Goal: Task Accomplishment & Management: Manage account settings

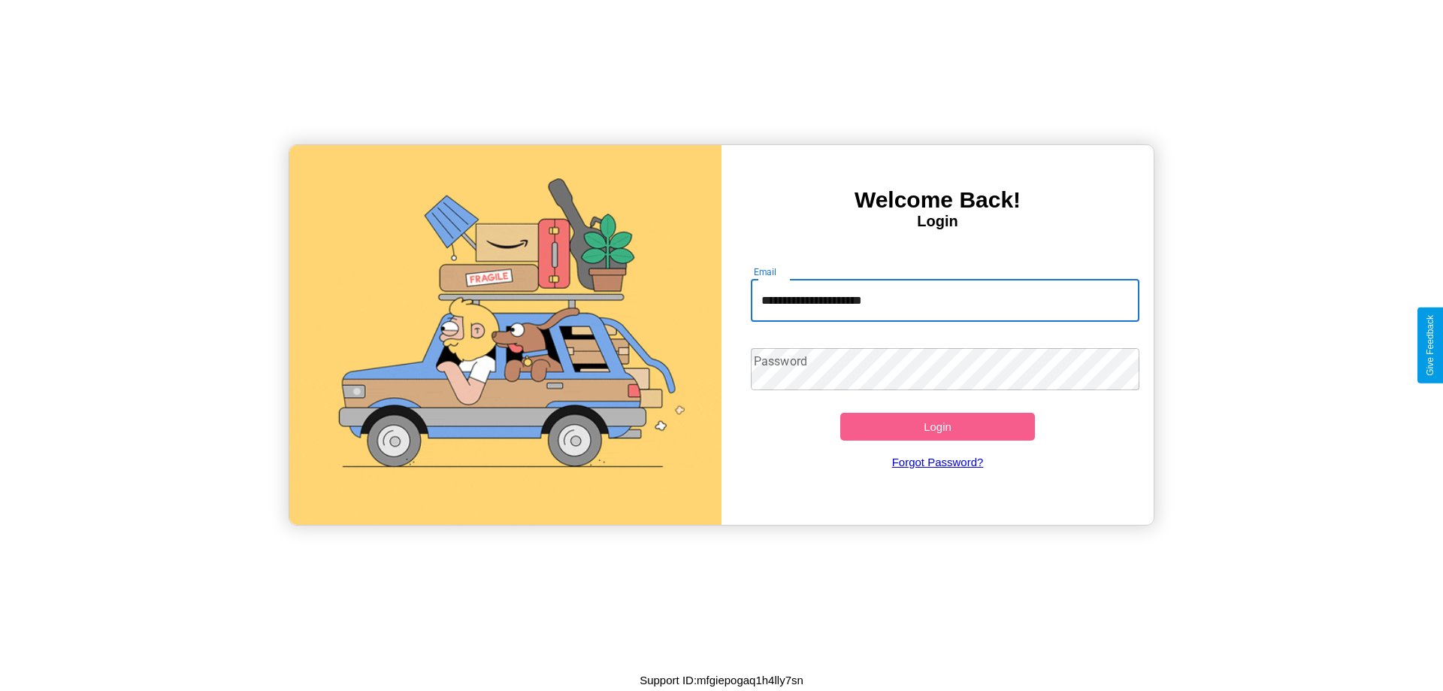
type input "**********"
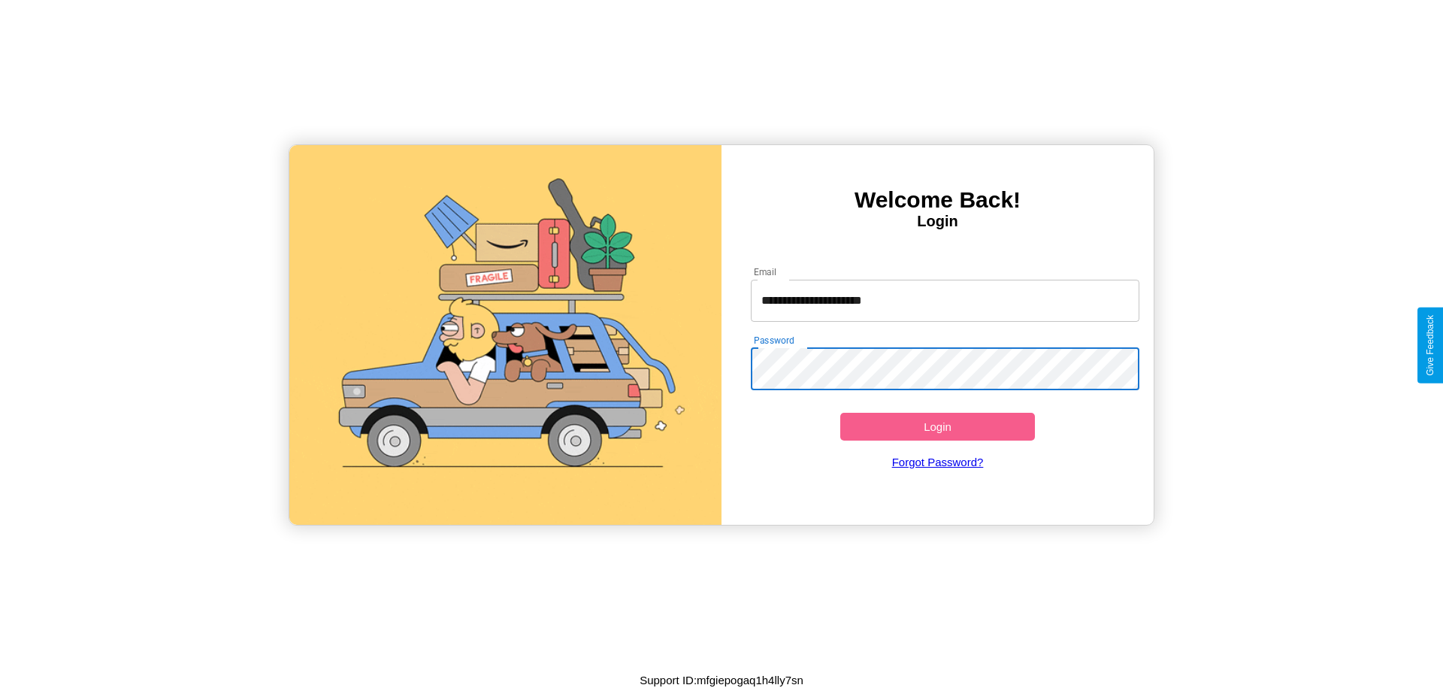
click at [937, 426] on button "Login" at bounding box center [937, 427] width 195 height 28
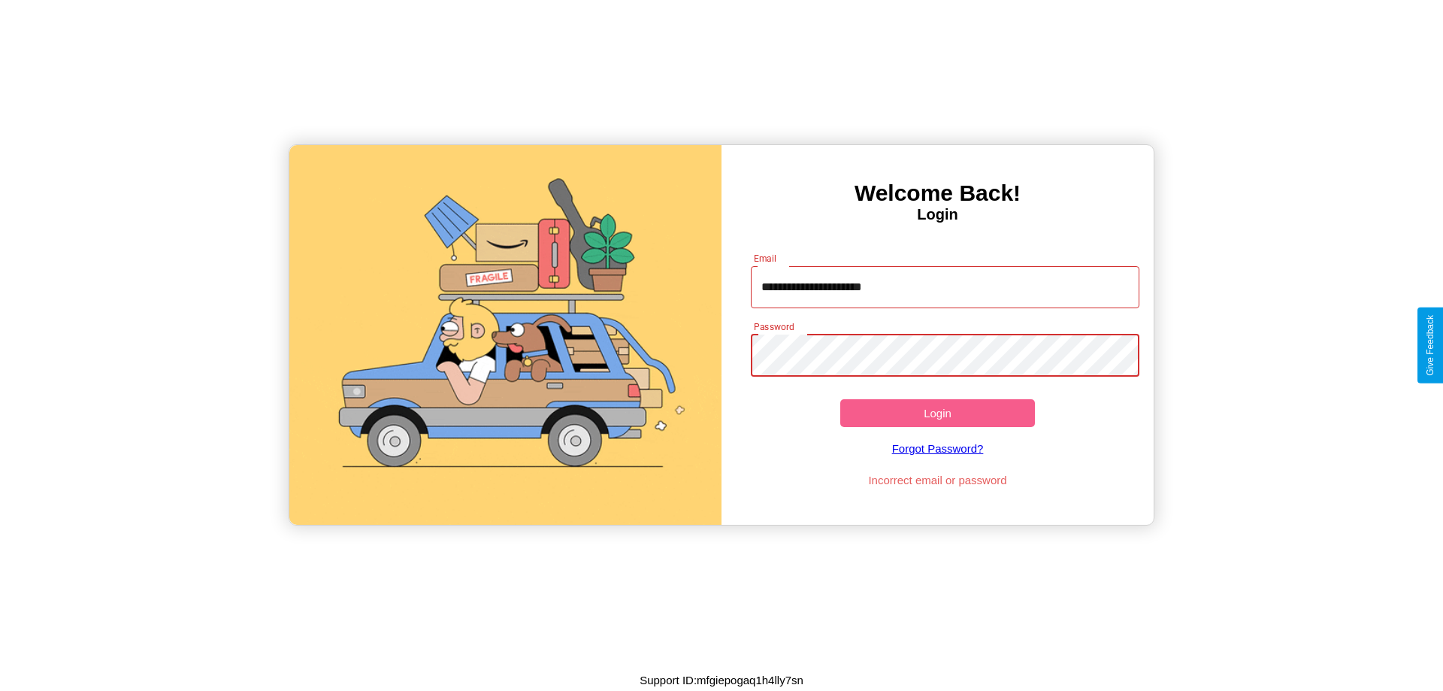
click at [937, 413] on button "Login" at bounding box center [937, 413] width 195 height 28
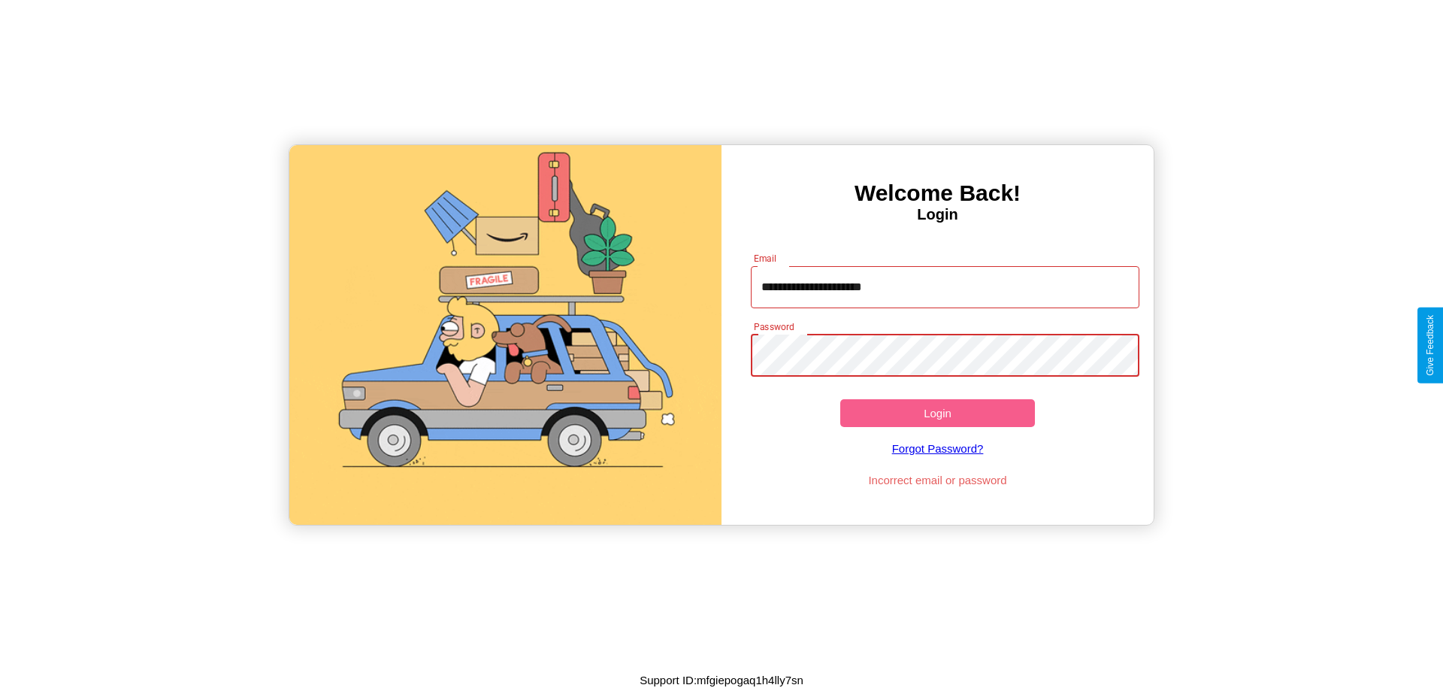
click at [937, 413] on button "Login" at bounding box center [937, 413] width 195 height 28
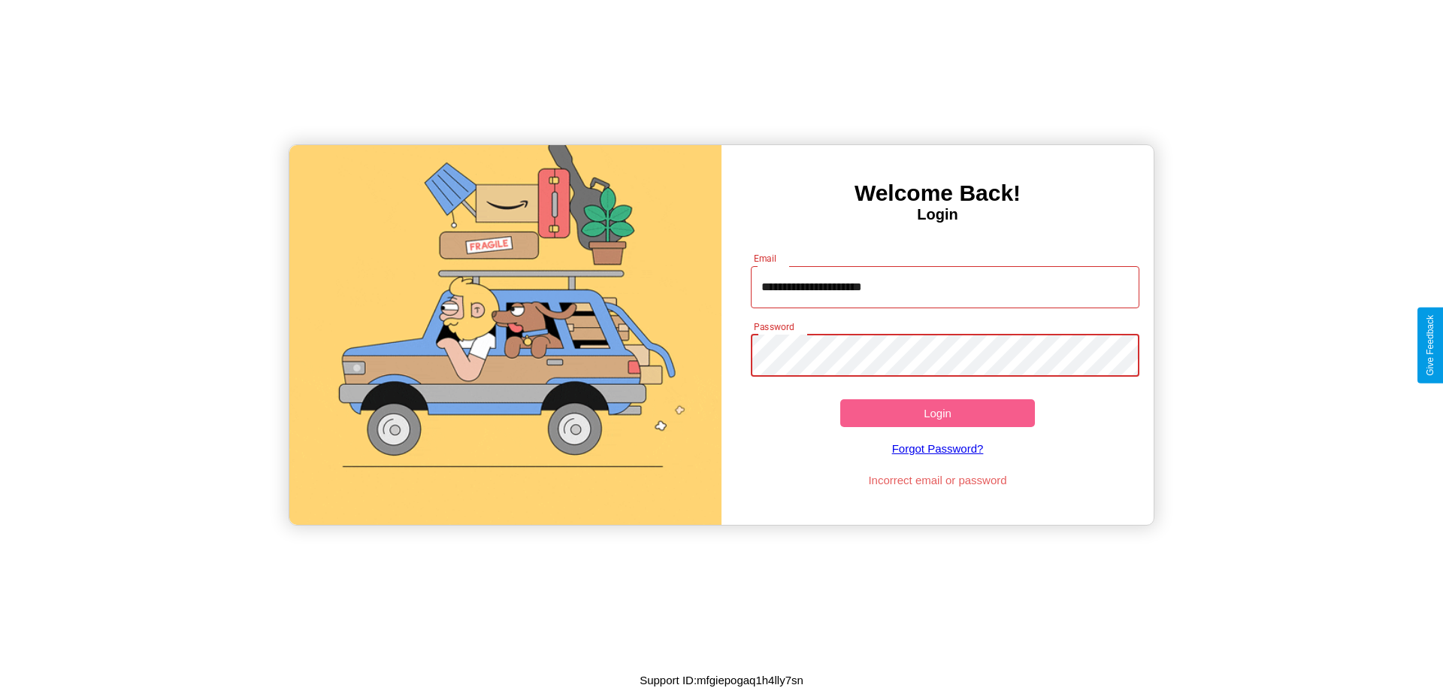
click at [937, 413] on button "Login" at bounding box center [937, 413] width 195 height 28
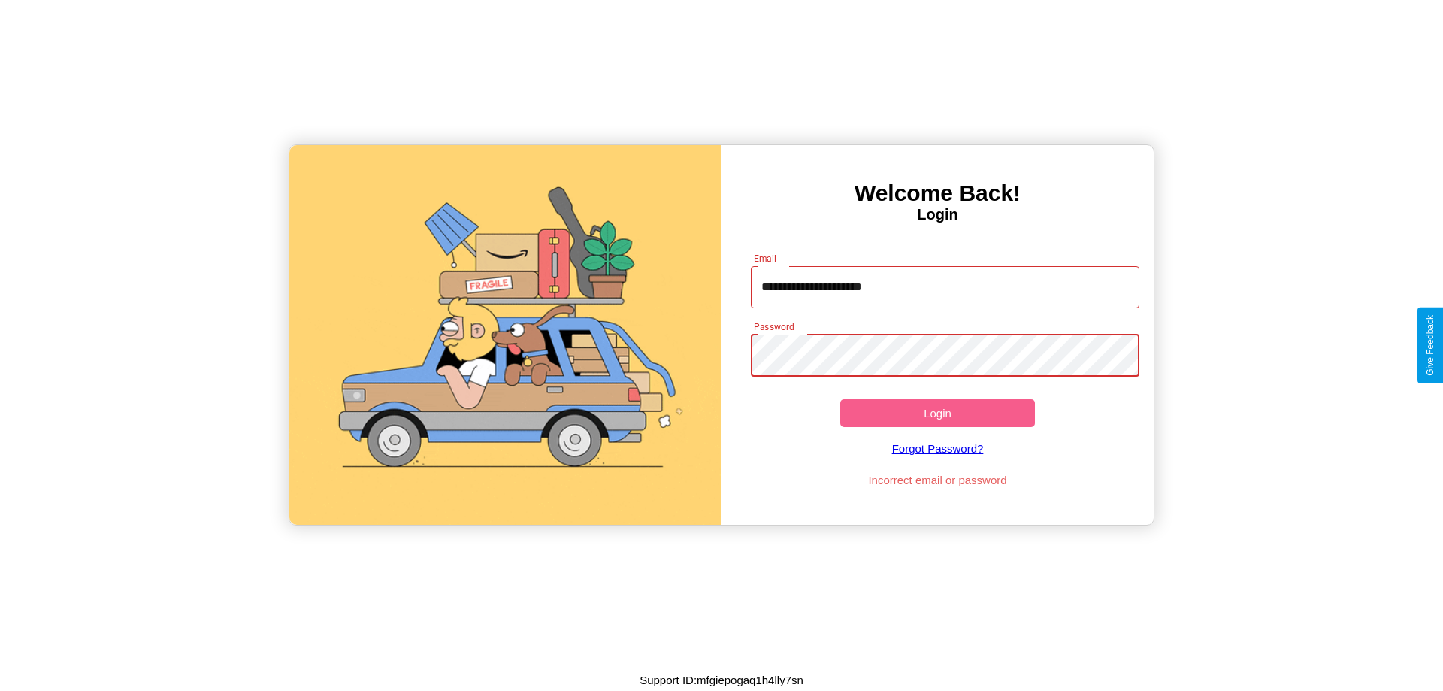
click at [937, 413] on button "Login" at bounding box center [937, 413] width 195 height 28
